Goal: Find specific page/section: Find specific page/section

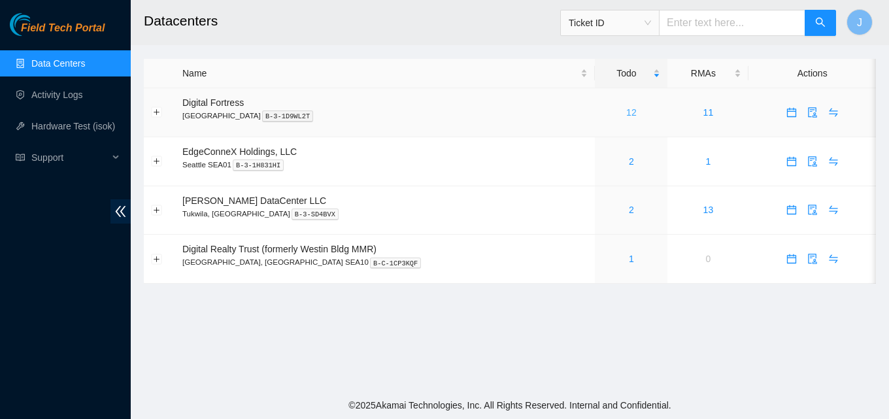
click at [627, 114] on link "12" at bounding box center [632, 112] width 10 height 10
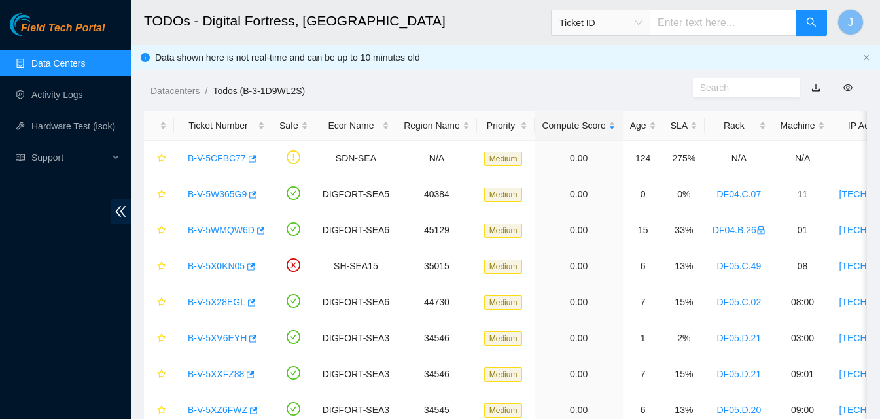
click at [57, 67] on link "Data Centers" at bounding box center [58, 63] width 54 height 10
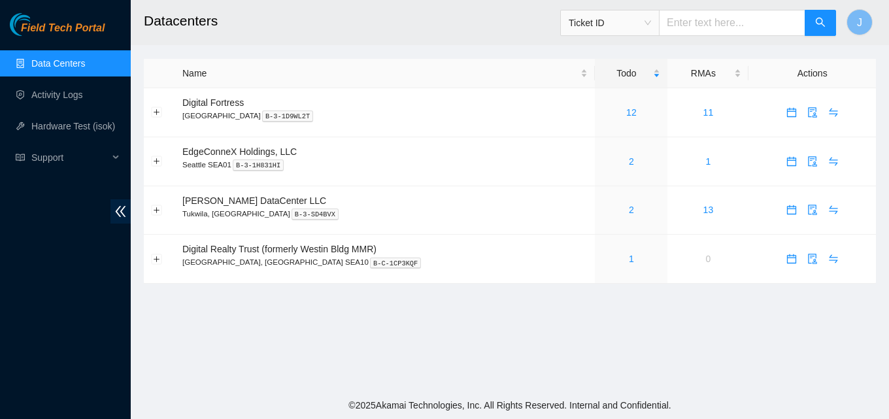
click at [57, 67] on link "Data Centers" at bounding box center [58, 63] width 54 height 10
